Goal: Information Seeking & Learning: Learn about a topic

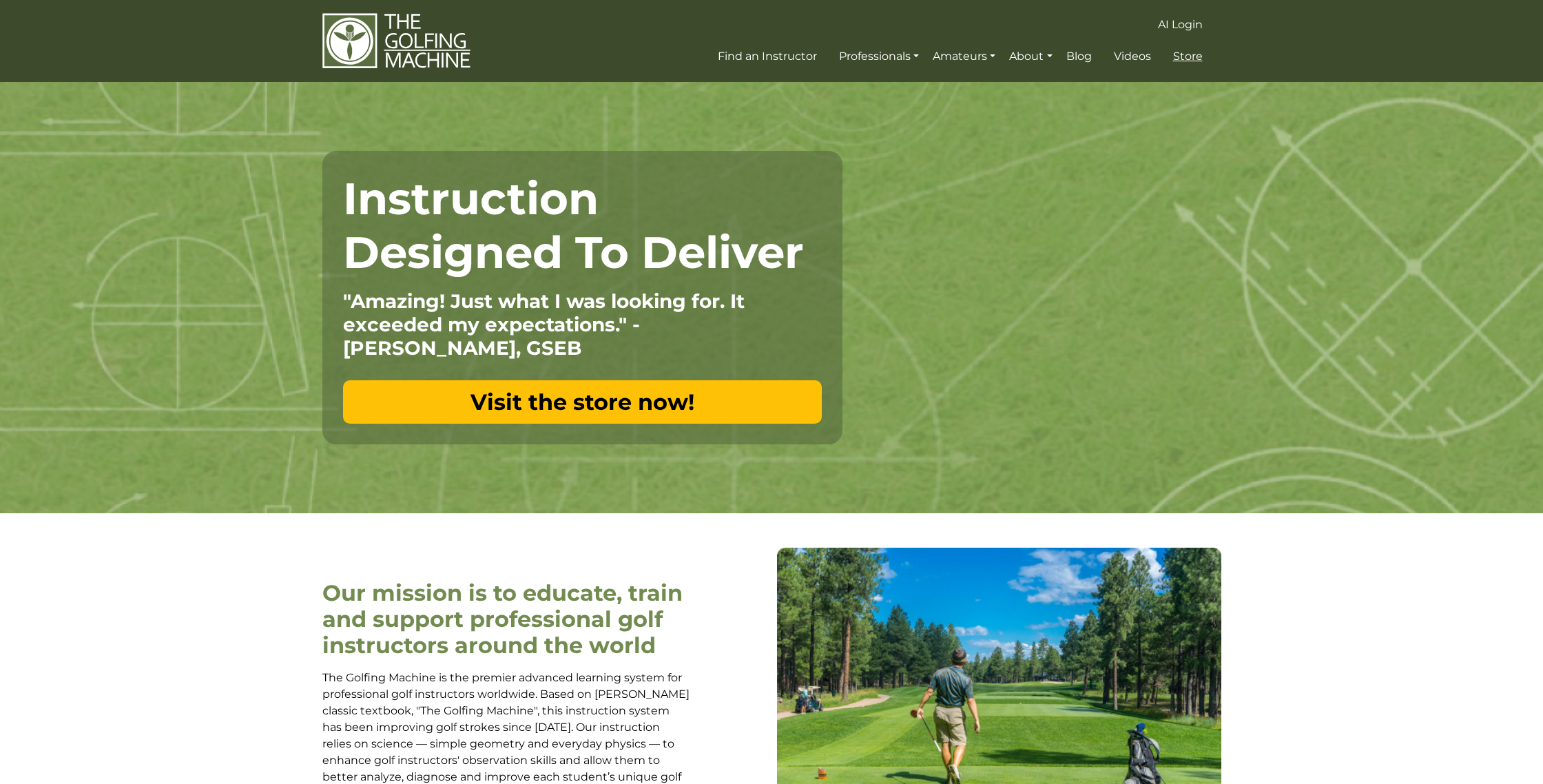
click at [1177, 53] on span "Store" at bounding box center [1188, 57] width 30 height 13
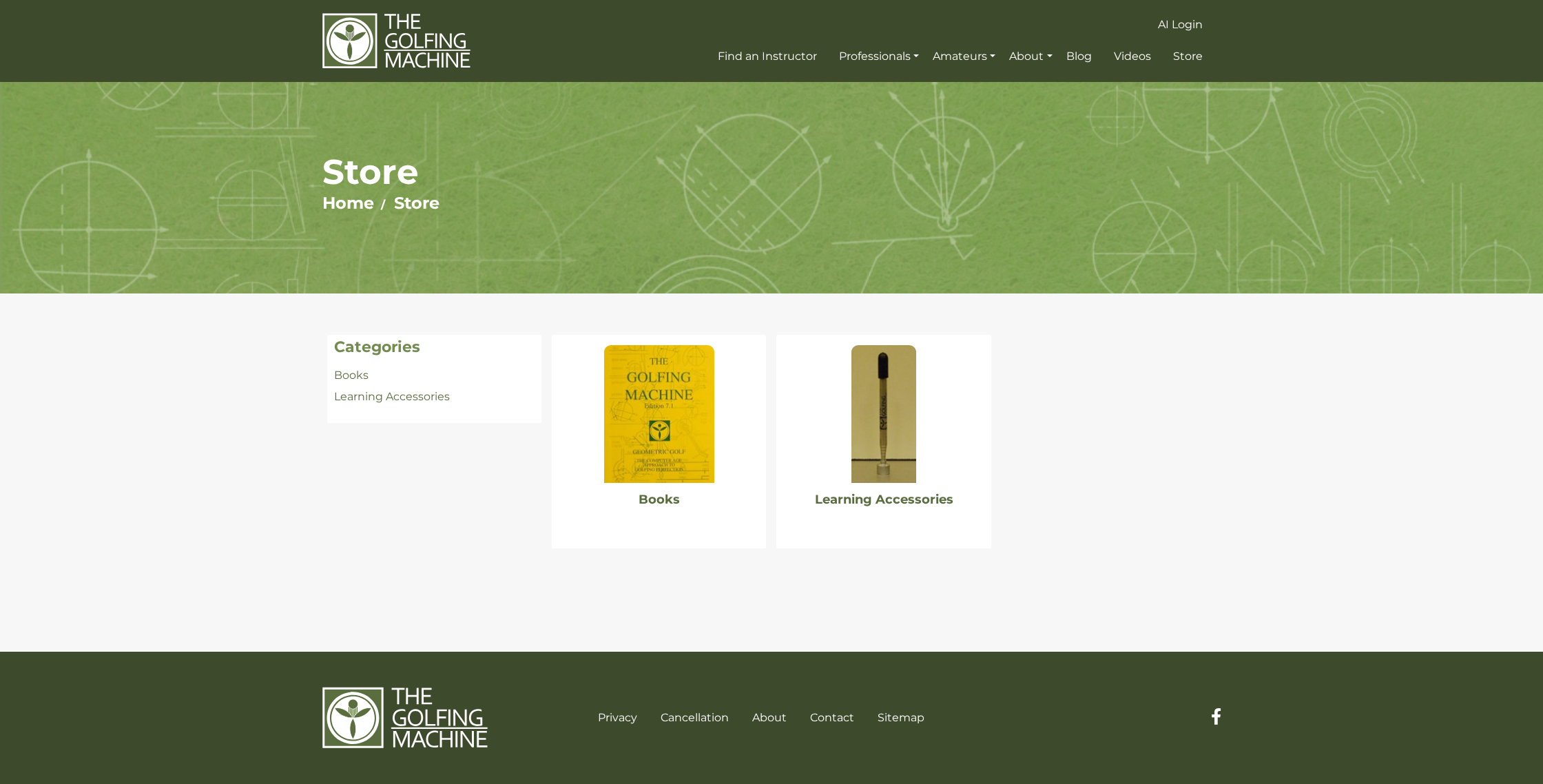
click at [667, 401] on img at bounding box center [659, 413] width 110 height 138
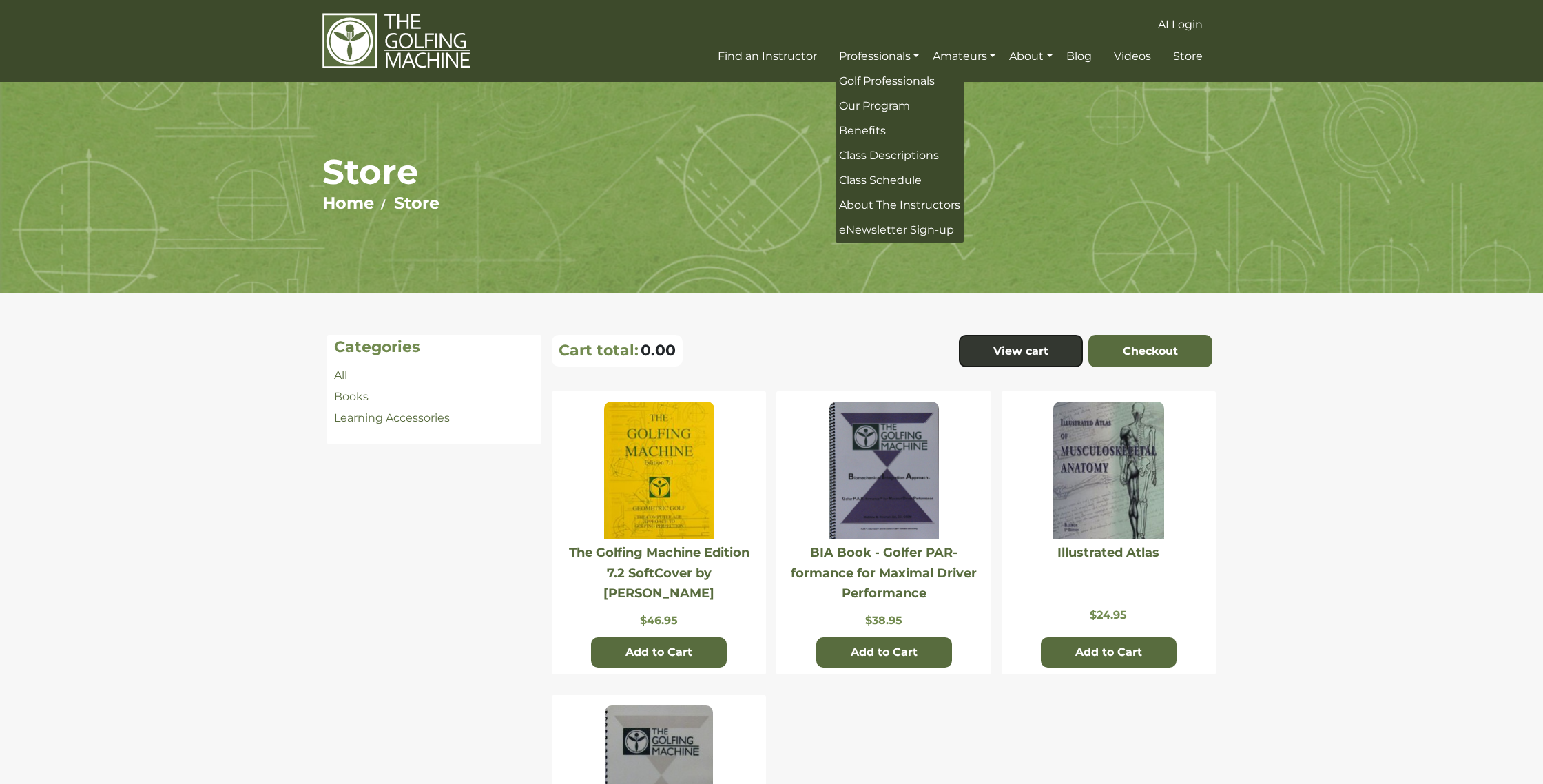
click at [863, 55] on link "Professionals" at bounding box center [879, 57] width 87 height 25
click at [863, 106] on span "Our Program" at bounding box center [874, 106] width 71 height 13
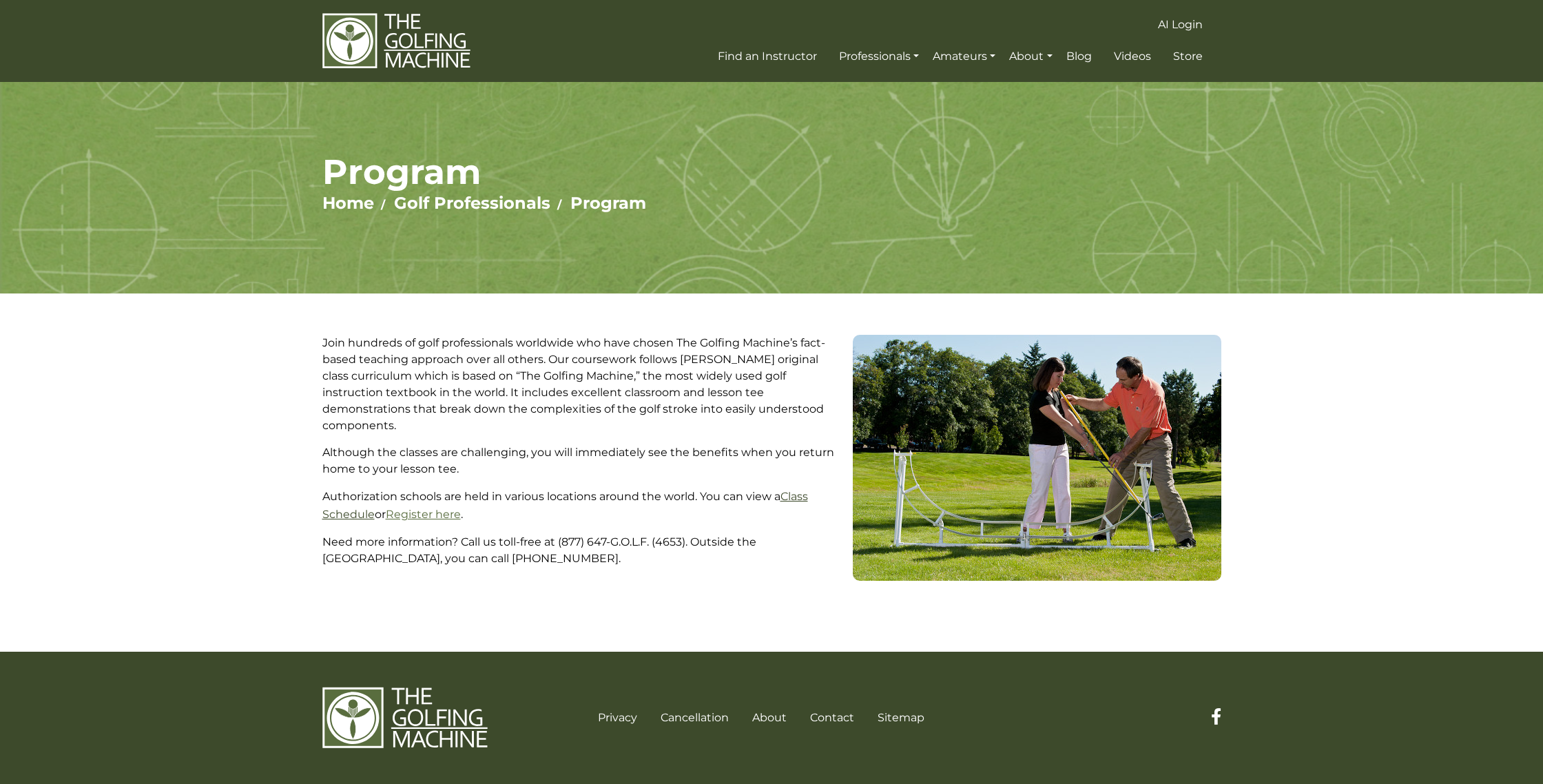
click at [790, 489] on link "Class Schedule" at bounding box center [565, 504] width 486 height 31
